Goal: Task Accomplishment & Management: Use online tool/utility

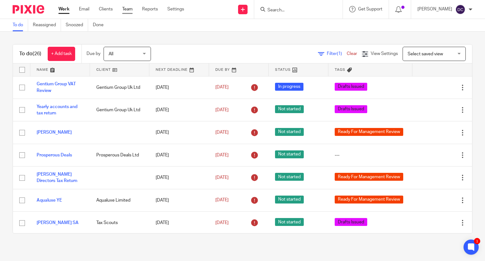
click at [127, 7] on link "Team" at bounding box center [127, 9] width 10 height 6
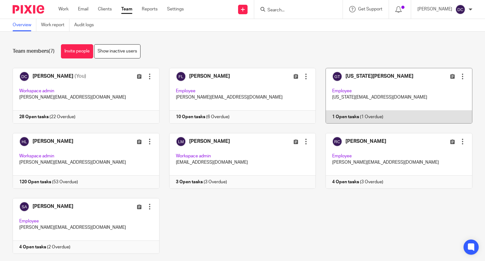
click at [361, 90] on link at bounding box center [394, 96] width 157 height 56
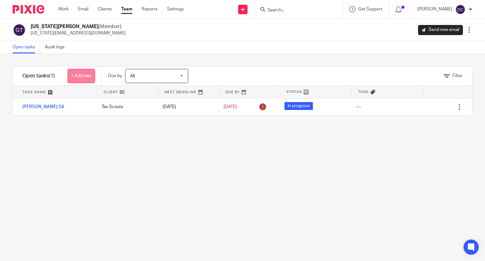
click at [83, 77] on link "+ Add task" at bounding box center [81, 76] width 27 height 14
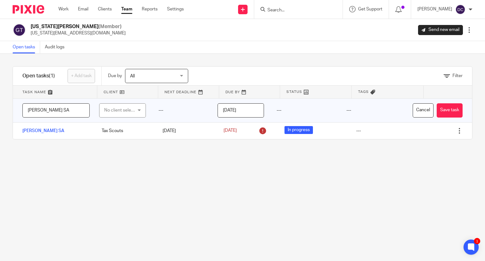
type input "Matt Brown SA"
click at [106, 112] on div "No client selected" at bounding box center [120, 110] width 33 height 13
type input "Tax Sc"
click at [117, 139] on li "Tax Scouts" at bounding box center [120, 141] width 44 height 13
click at [437, 112] on button "Save task" at bounding box center [449, 110] width 26 height 14
